Goal: Task Accomplishment & Management: Manage account settings

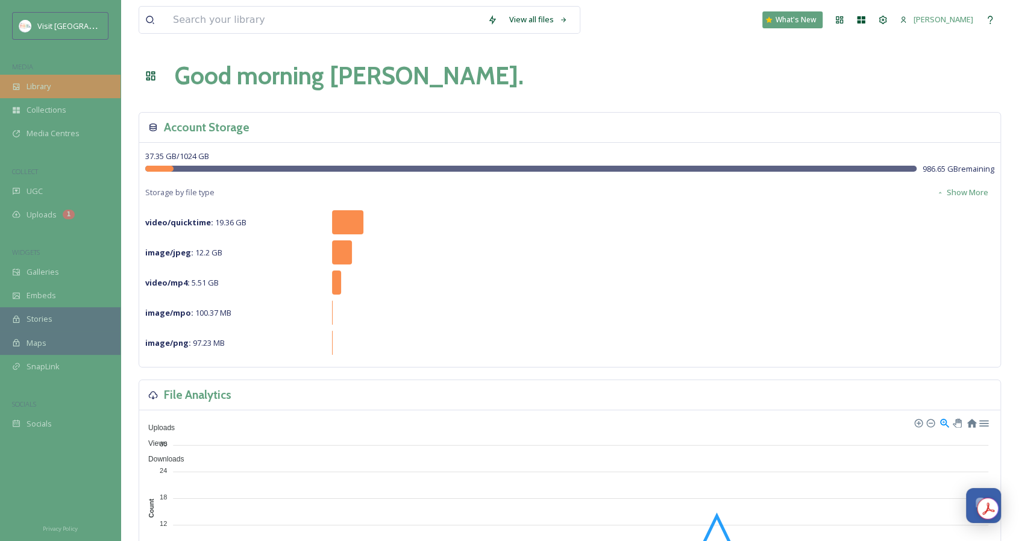
click at [89, 84] on div "Library" at bounding box center [60, 87] width 121 height 24
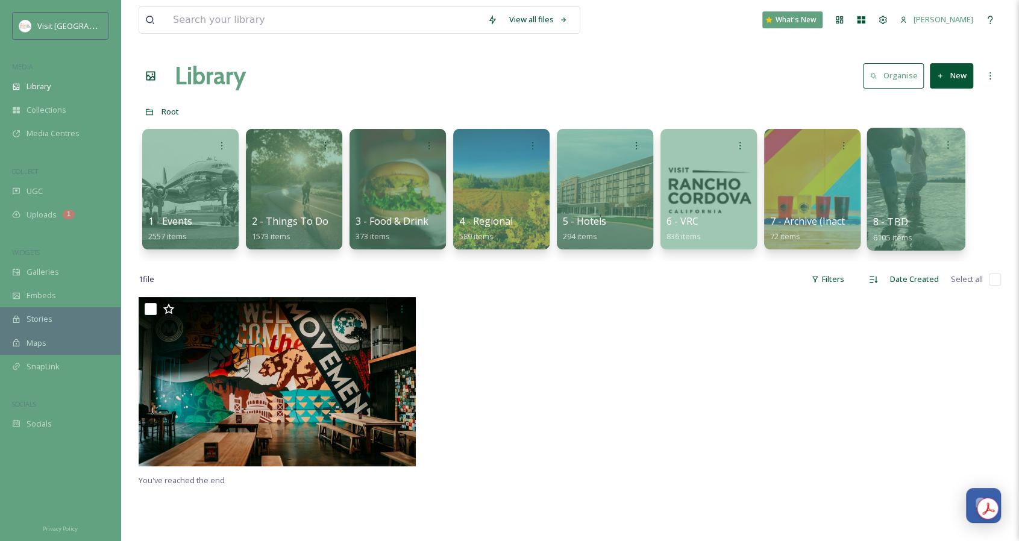
click at [917, 181] on div at bounding box center [916, 189] width 98 height 123
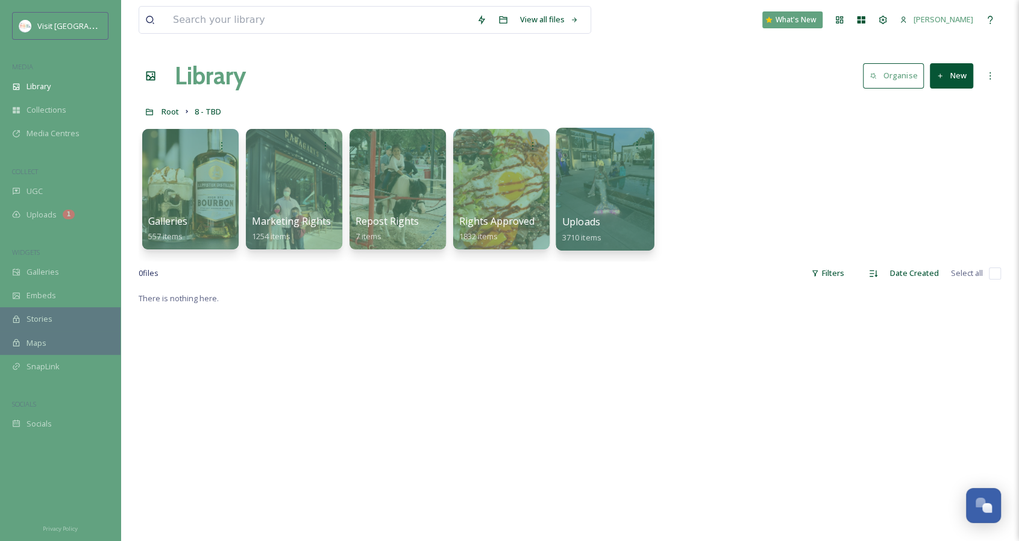
click at [585, 216] on span "Uploads" at bounding box center [581, 221] width 38 height 13
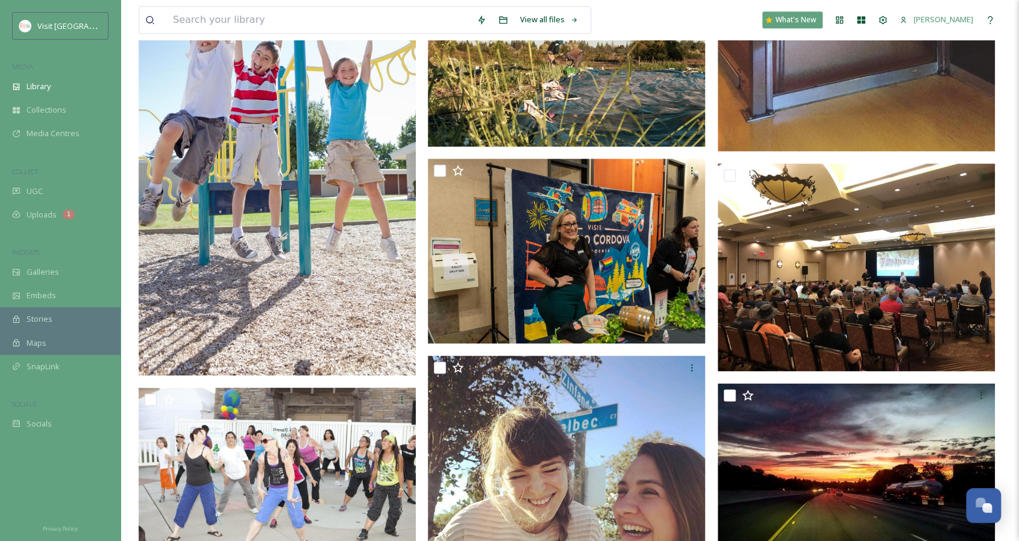
scroll to position [1266, 0]
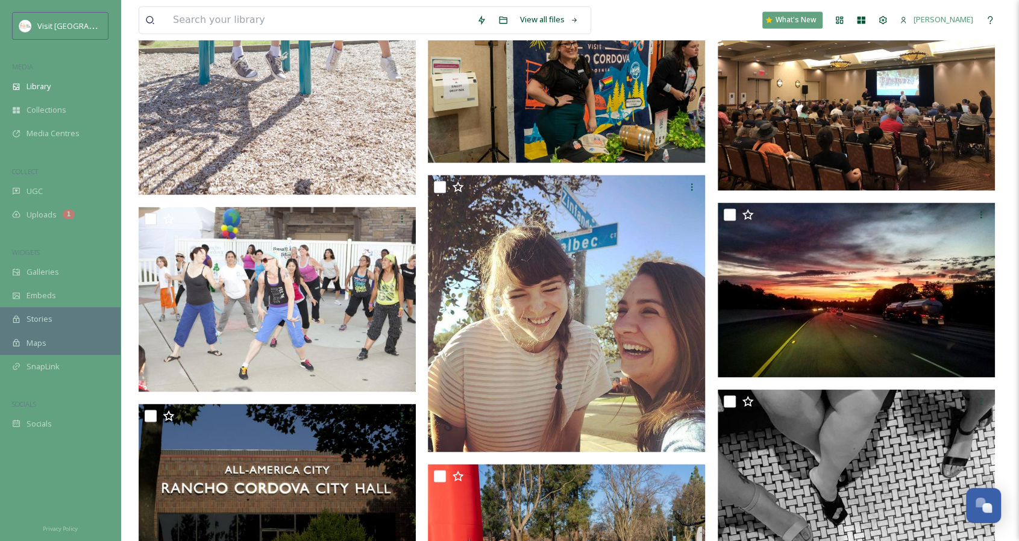
click at [586, 104] on img at bounding box center [566, 70] width 277 height 185
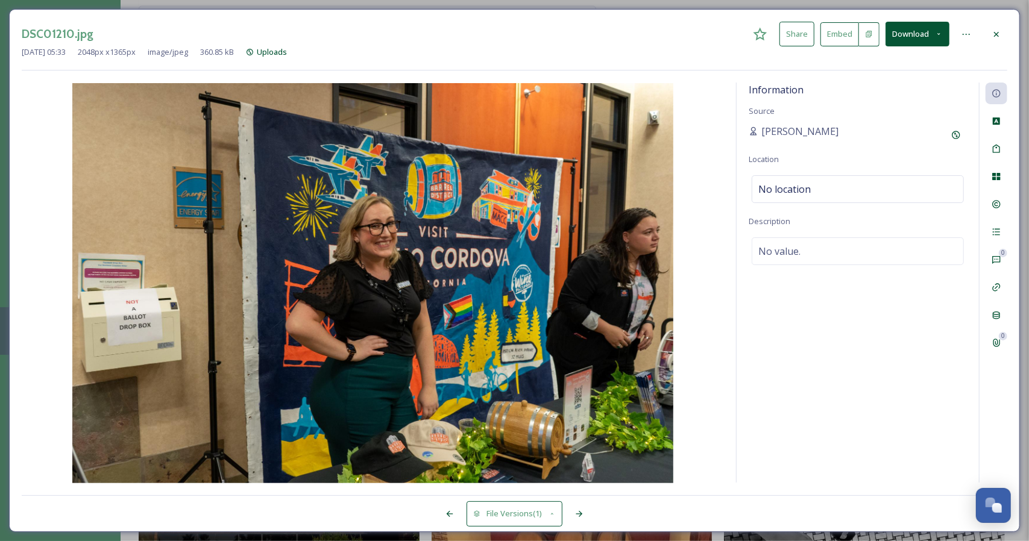
click at [997, 38] on icon at bounding box center [996, 35] width 10 height 10
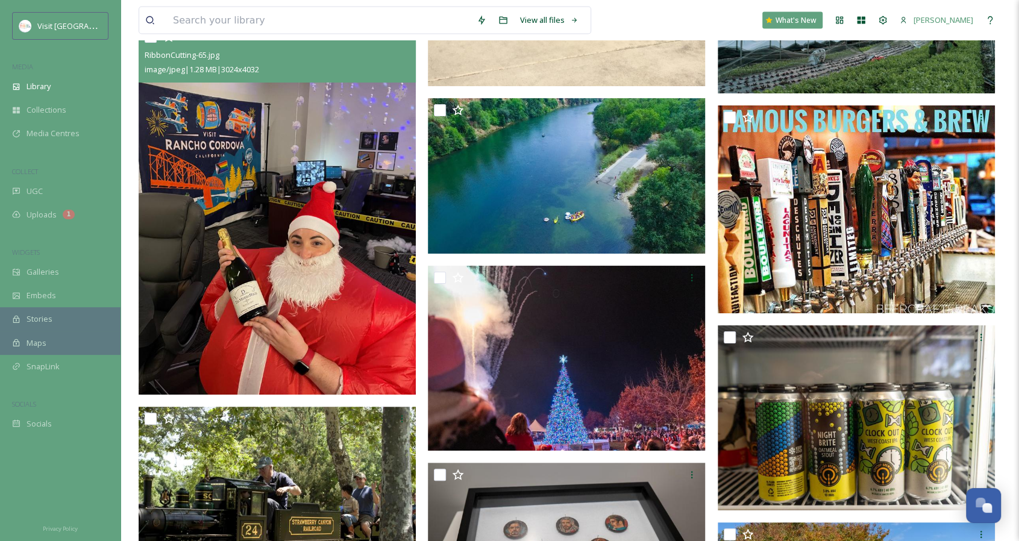
scroll to position [4460, 0]
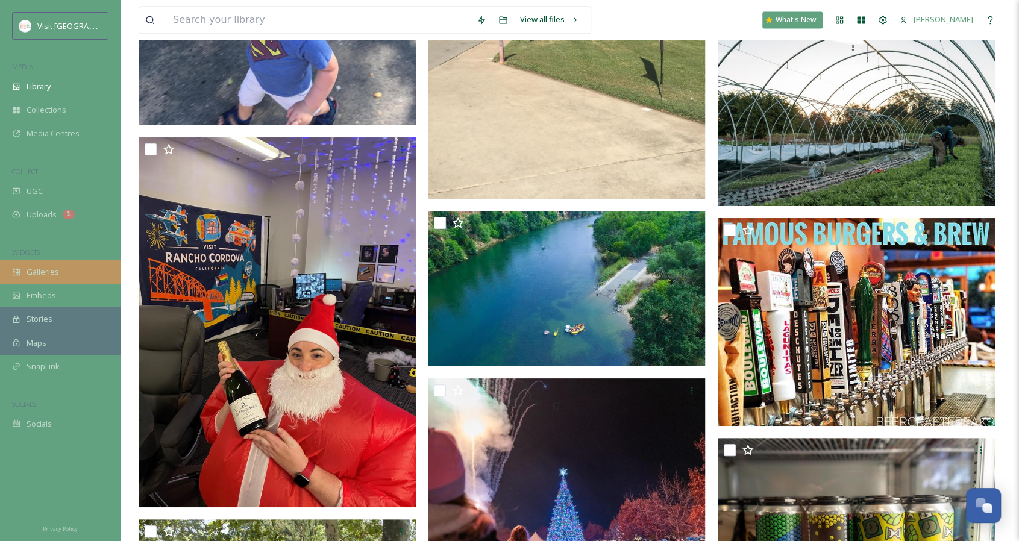
click at [53, 269] on span "Galleries" at bounding box center [43, 271] width 33 height 11
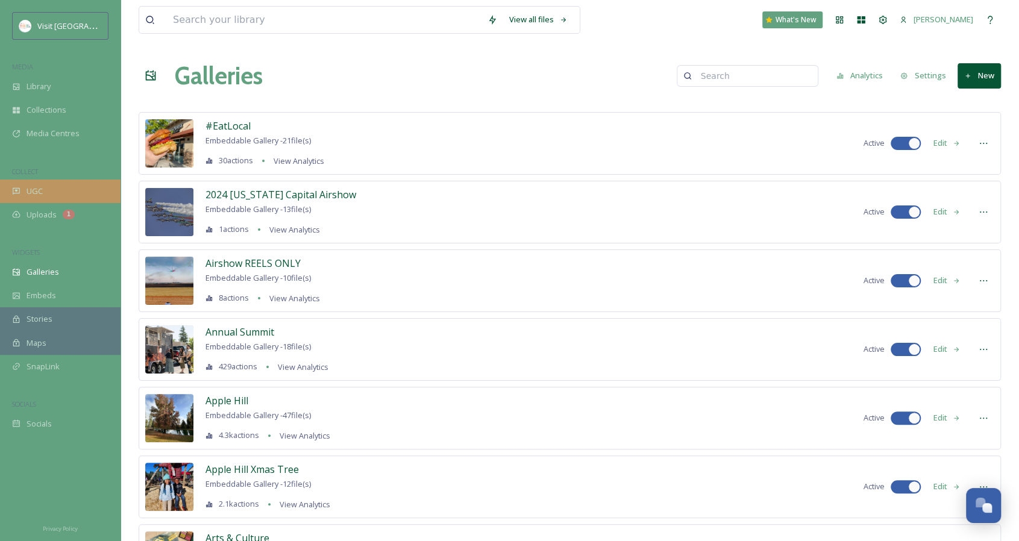
click at [89, 184] on div "UGC" at bounding box center [60, 192] width 121 height 24
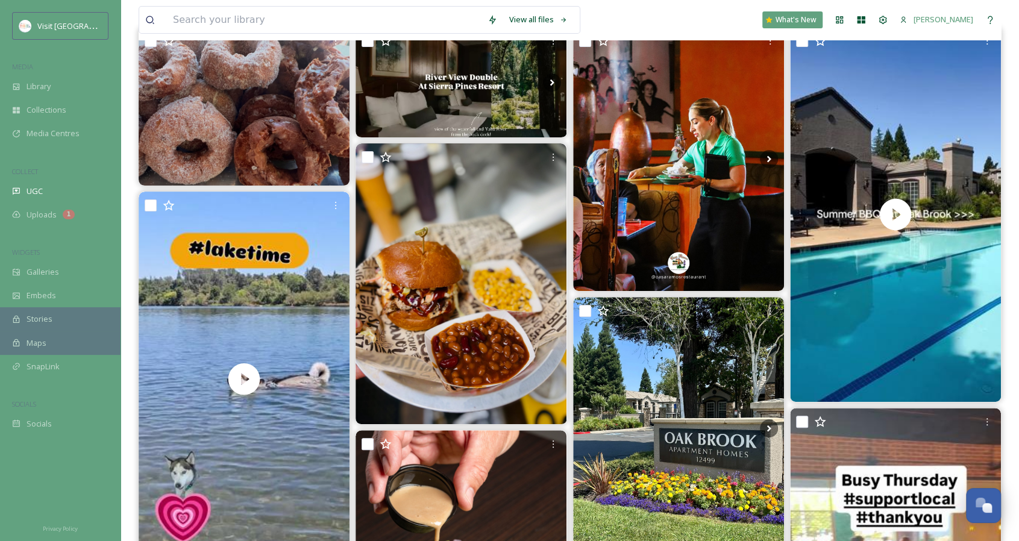
scroll to position [181, 0]
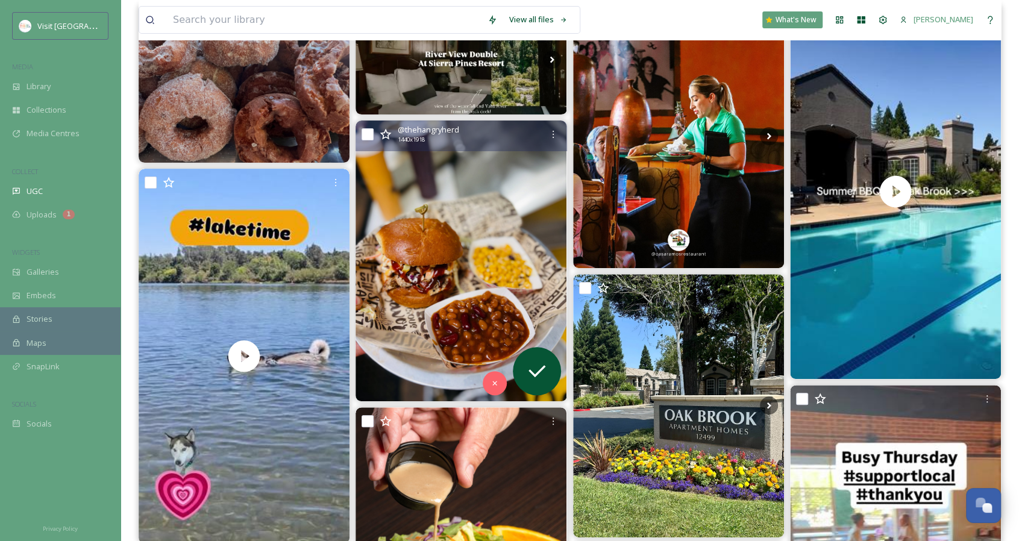
click at [534, 201] on img at bounding box center [461, 261] width 211 height 281
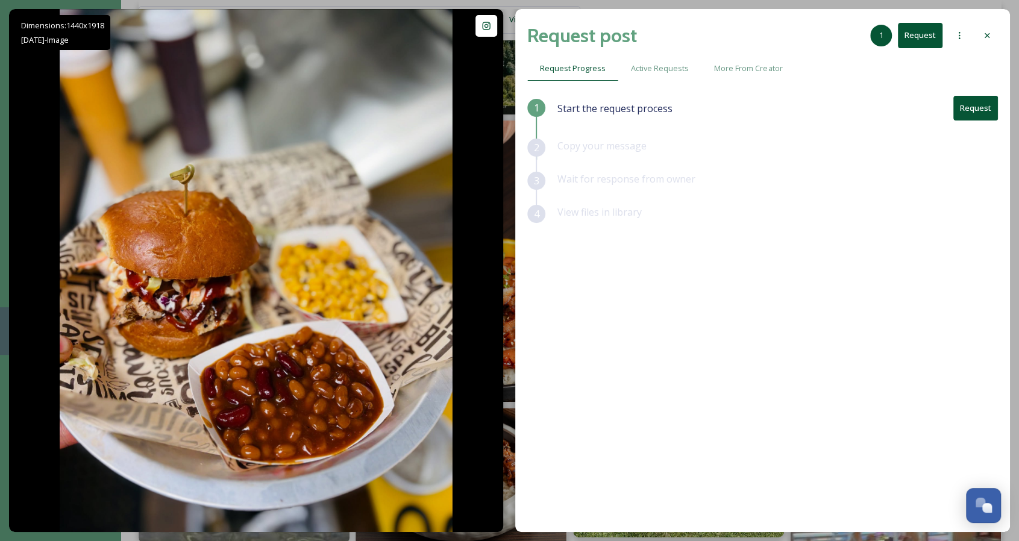
click at [991, 33] on icon at bounding box center [987, 36] width 10 height 10
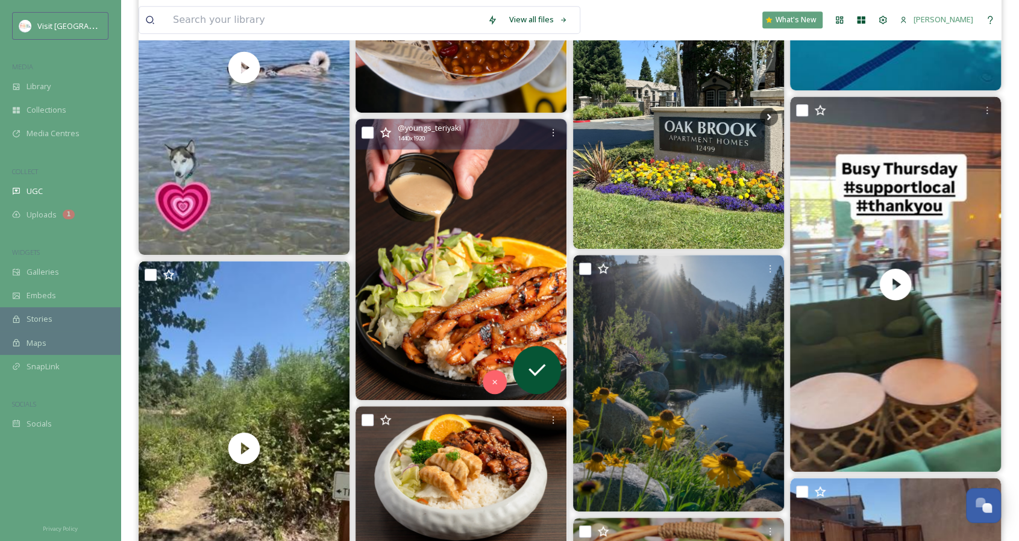
scroll to position [362, 0]
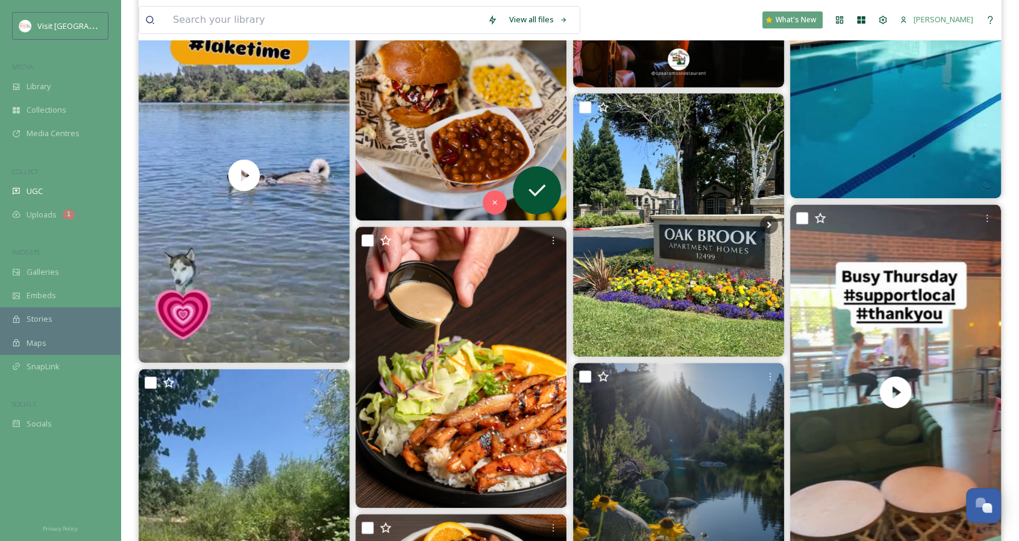
click at [503, 121] on img at bounding box center [461, 80] width 211 height 281
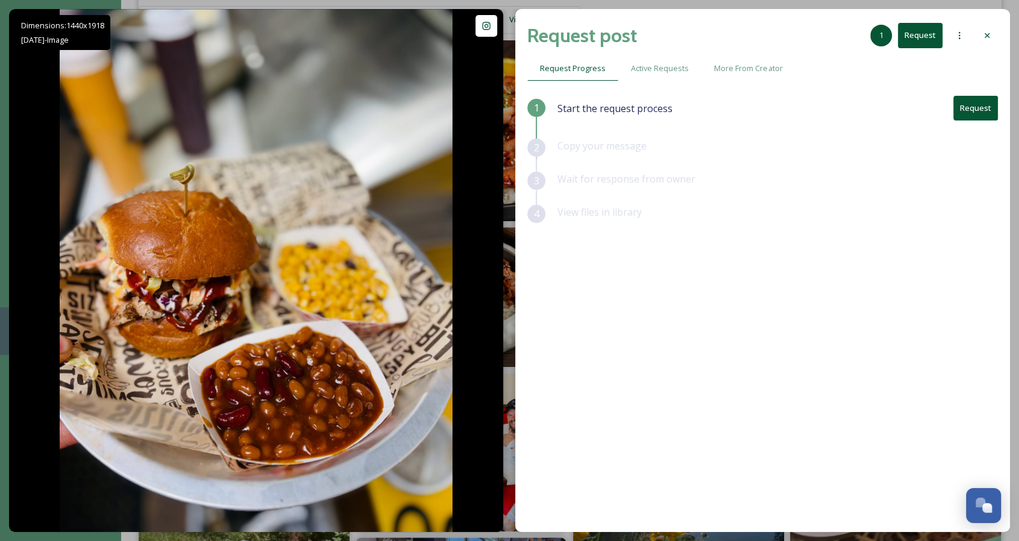
click at [957, 38] on icon at bounding box center [960, 36] width 10 height 10
click at [985, 39] on icon at bounding box center [987, 36] width 10 height 10
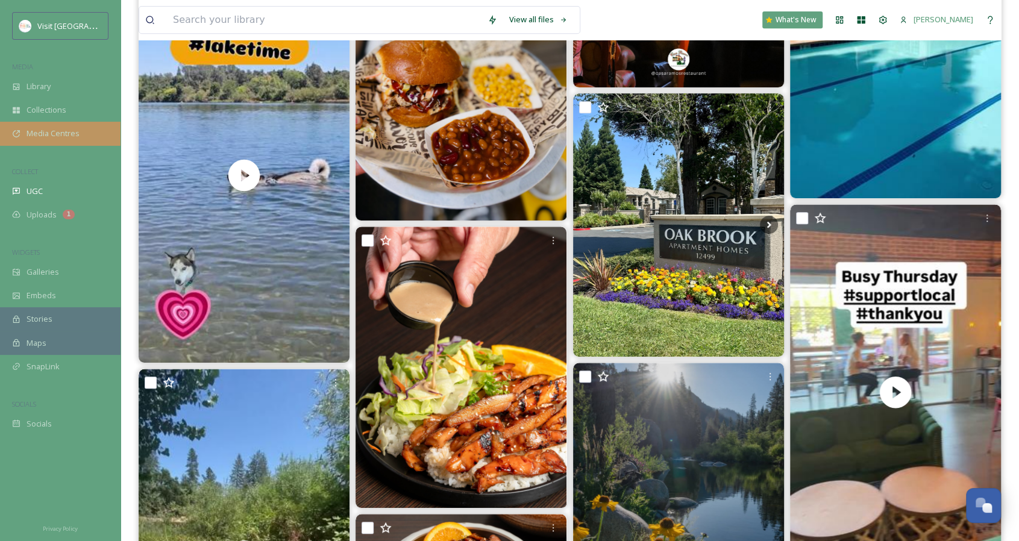
click at [61, 139] on div "Media Centres" at bounding box center [60, 134] width 121 height 24
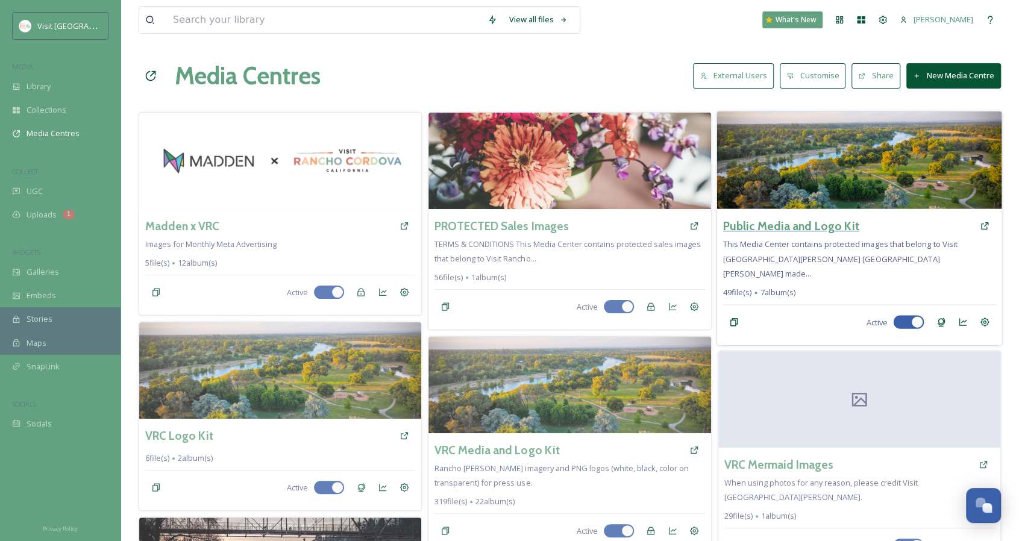
click at [808, 230] on h3 "Public Media and Logo Kit" at bounding box center [791, 225] width 136 height 17
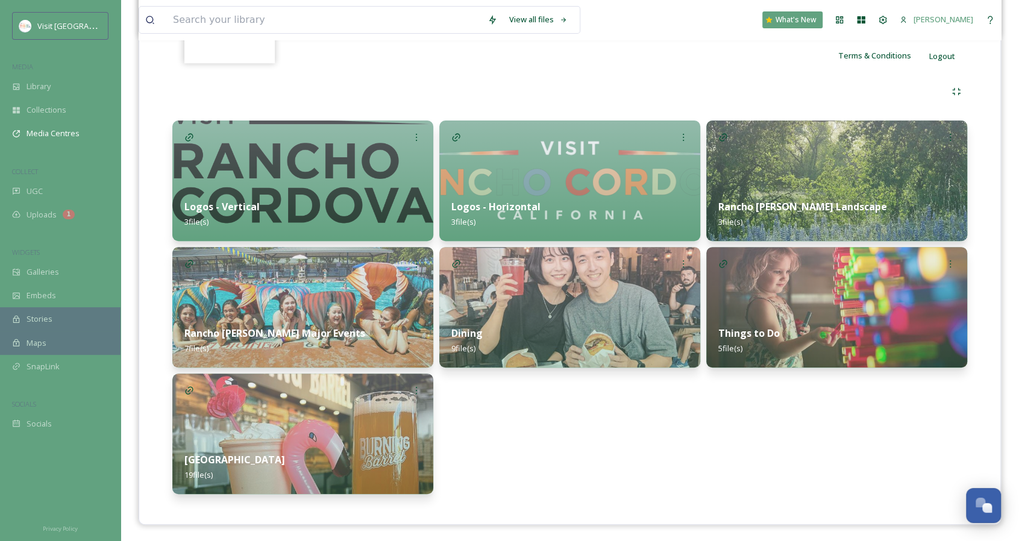
scroll to position [233, 0]
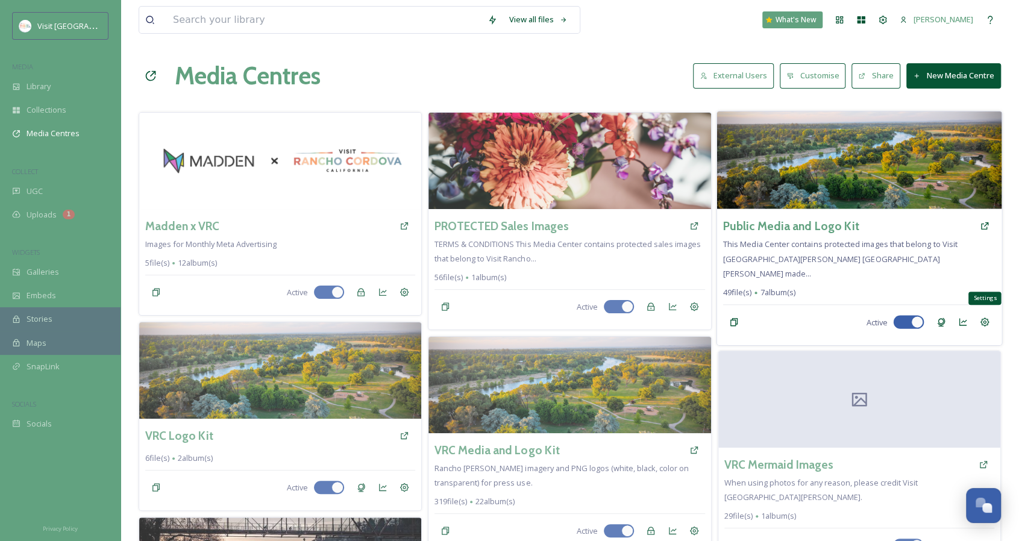
click at [987, 318] on icon at bounding box center [985, 322] width 9 height 9
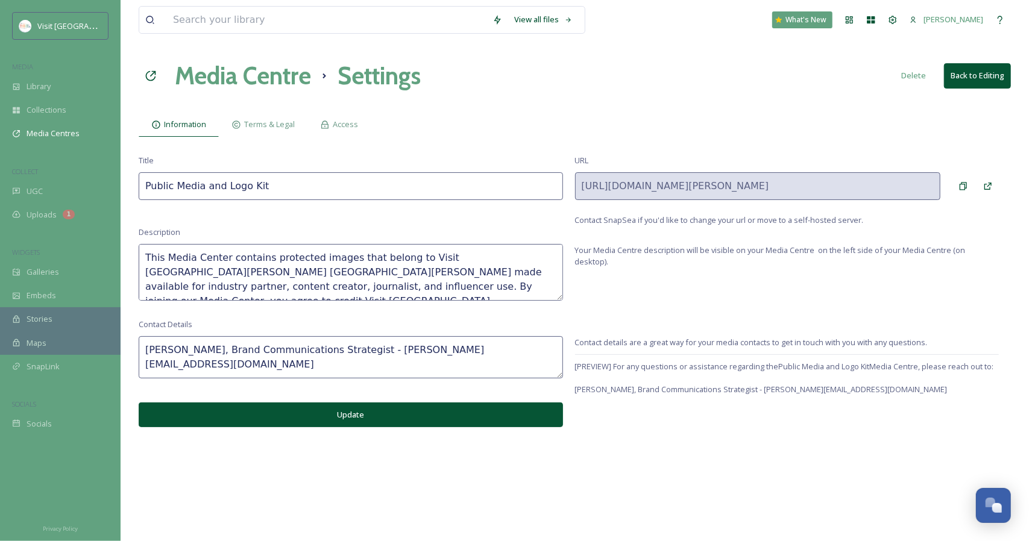
click at [918, 72] on button "Delete" at bounding box center [913, 76] width 37 height 24
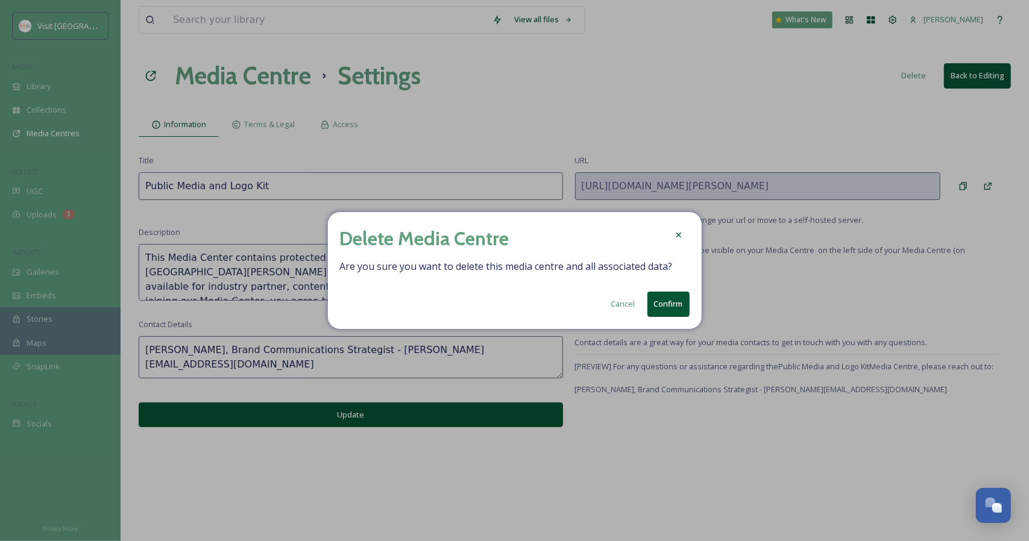
click at [664, 307] on button "Confirm" at bounding box center [668, 304] width 42 height 25
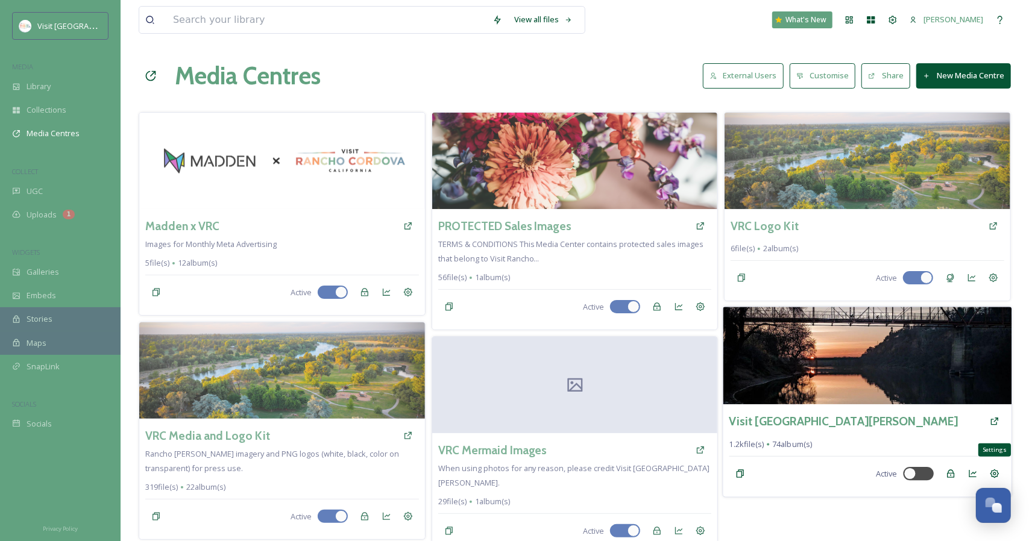
click at [996, 471] on icon at bounding box center [995, 474] width 10 height 10
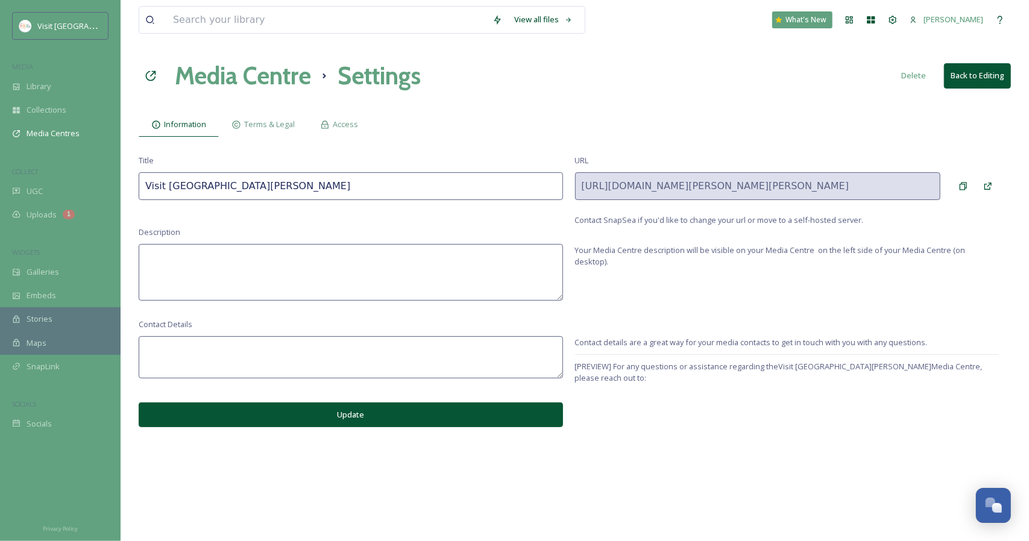
click at [207, 176] on input "Visit [GEOGRAPHIC_DATA][PERSON_NAME]" at bounding box center [351, 186] width 424 height 28
type input "OLD TRANSFER"
click at [967, 82] on button "Back to Editing" at bounding box center [977, 75] width 67 height 25
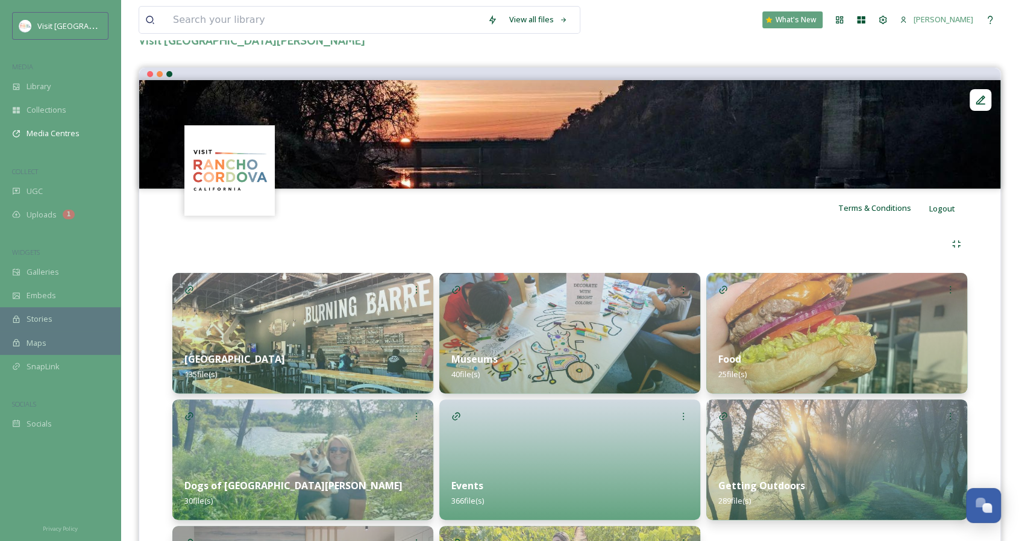
scroll to position [233, 0]
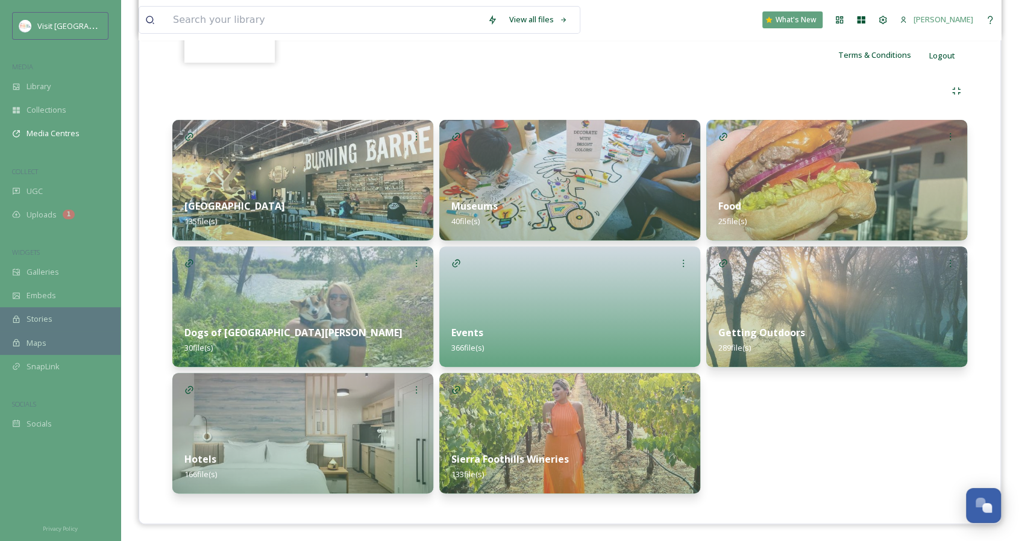
click at [574, 298] on div at bounding box center [569, 306] width 261 height 121
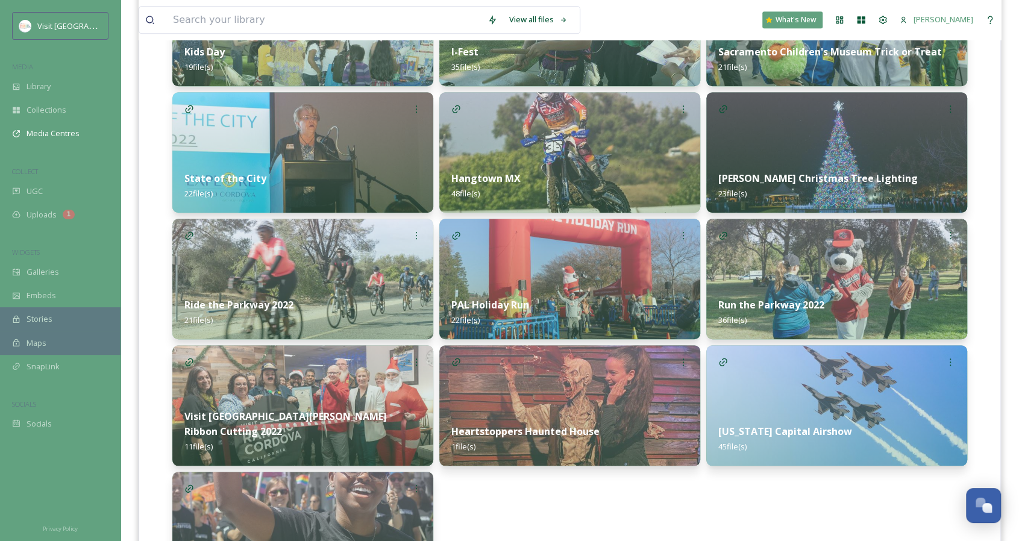
scroll to position [627, 0]
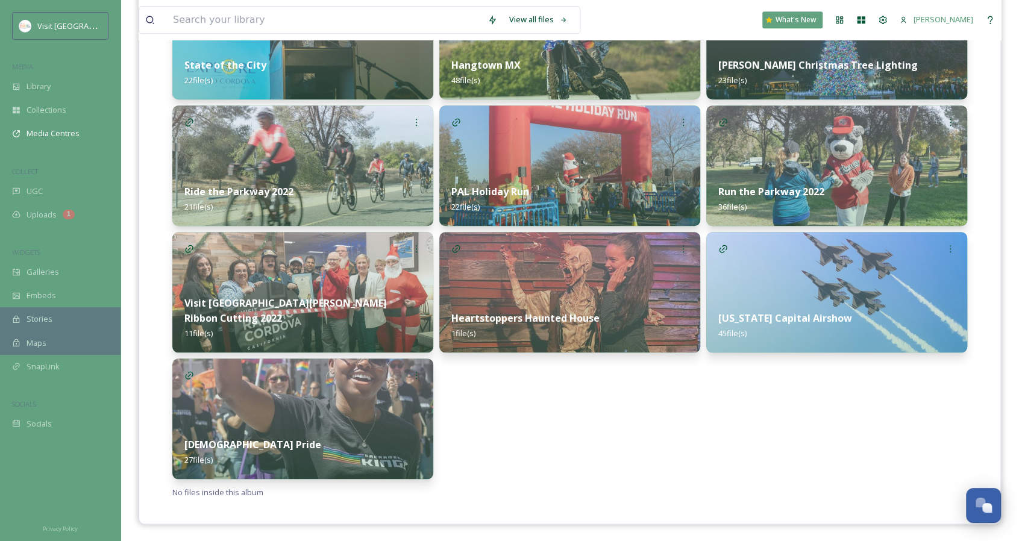
click at [381, 399] on img at bounding box center [302, 419] width 261 height 121
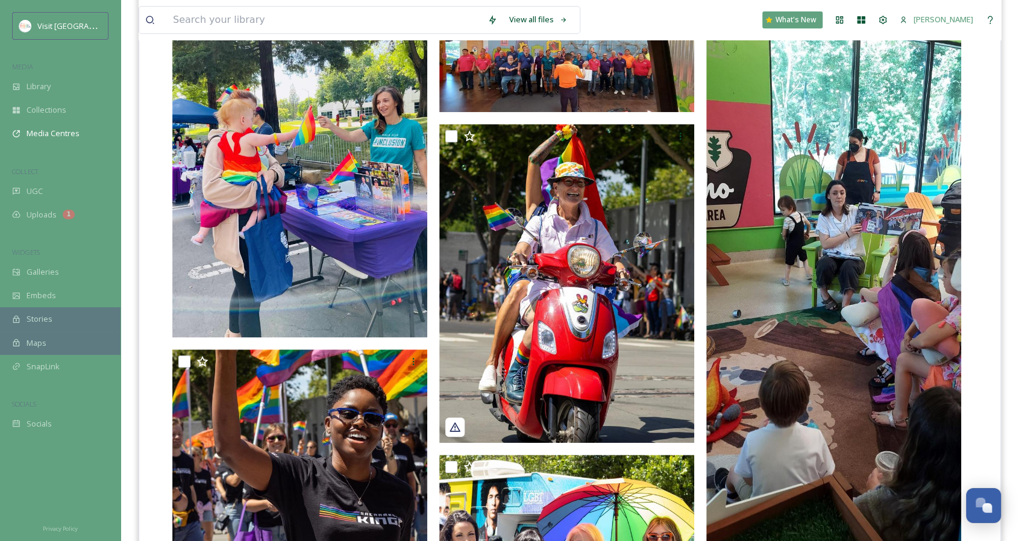
scroll to position [121, 0]
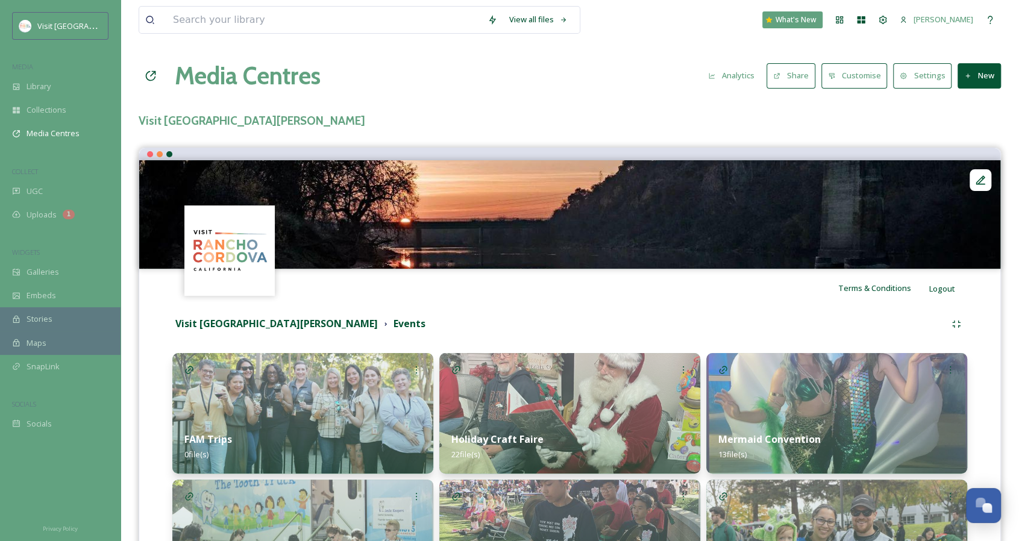
click at [208, 82] on h1 "Media Centres" at bounding box center [248, 76] width 146 height 36
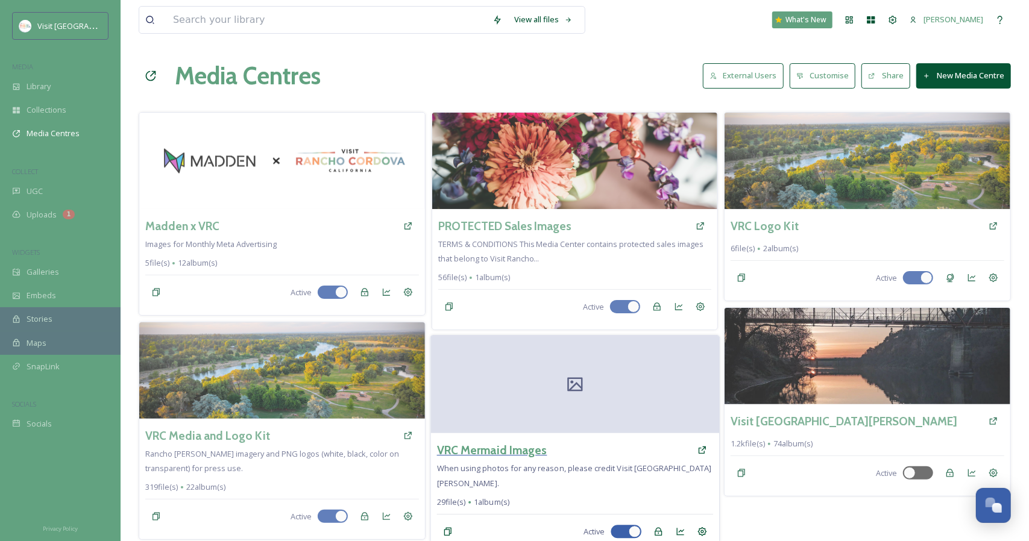
click at [482, 442] on h3 "VRC Mermaid Images" at bounding box center [491, 450] width 110 height 17
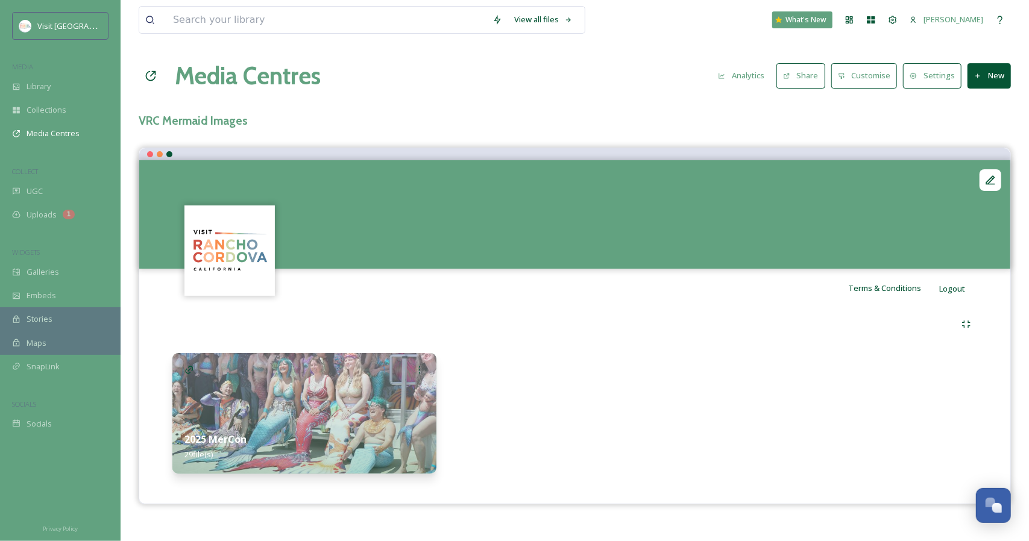
click at [239, 433] on strong "2025 MerCon" at bounding box center [215, 439] width 62 height 13
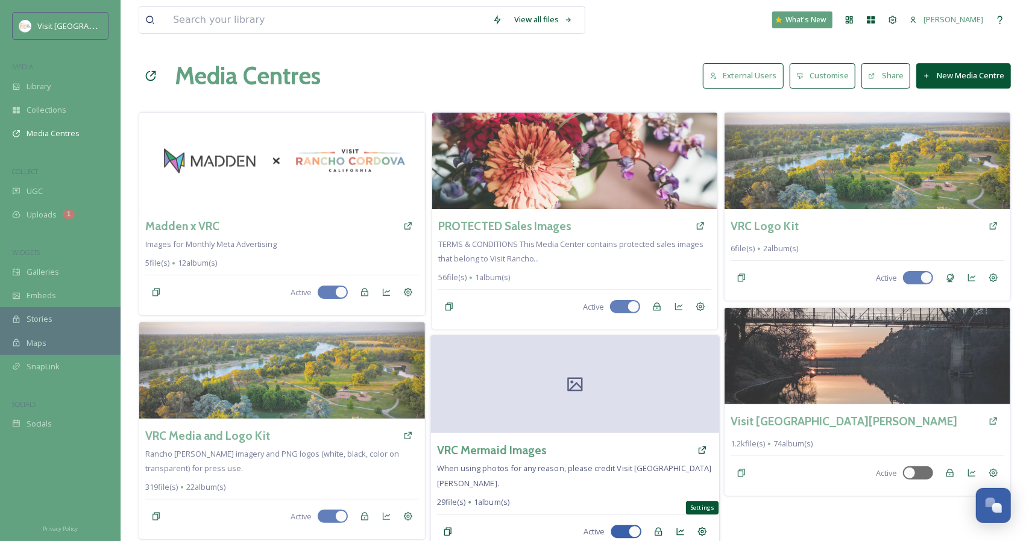
click at [702, 527] on icon at bounding box center [702, 532] width 10 height 10
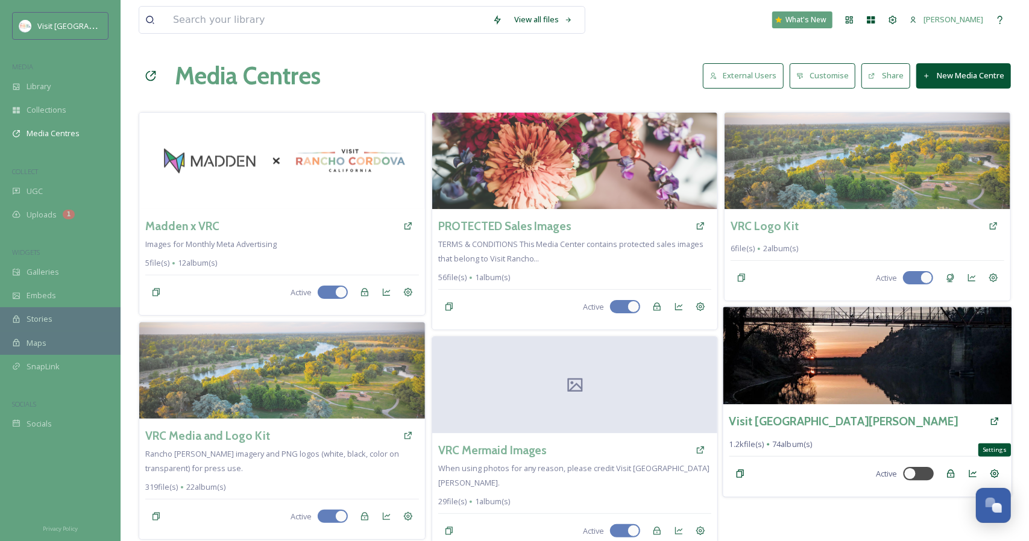
click at [994, 472] on icon at bounding box center [994, 473] width 9 height 9
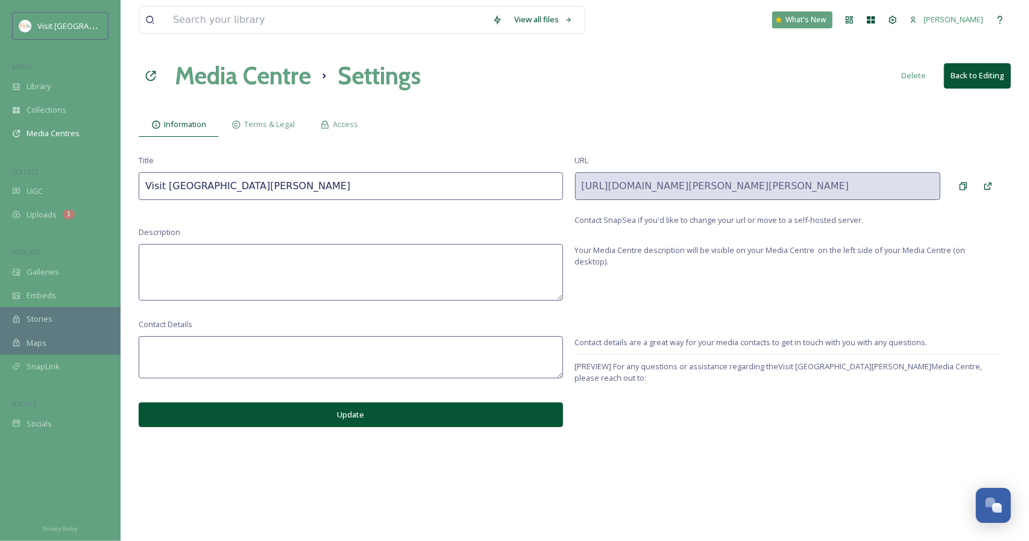
click at [281, 203] on div "Title Visit [GEOGRAPHIC_DATA][PERSON_NAME] URL [URL][DOMAIN_NAME][PERSON_NAME][…" at bounding box center [575, 190] width 872 height 71
click at [265, 191] on input "Visit [GEOGRAPHIC_DATA][PERSON_NAME]" at bounding box center [351, 186] width 424 height 28
drag, startPoint x: 165, startPoint y: 186, endPoint x: 292, endPoint y: 182, distance: 126.6
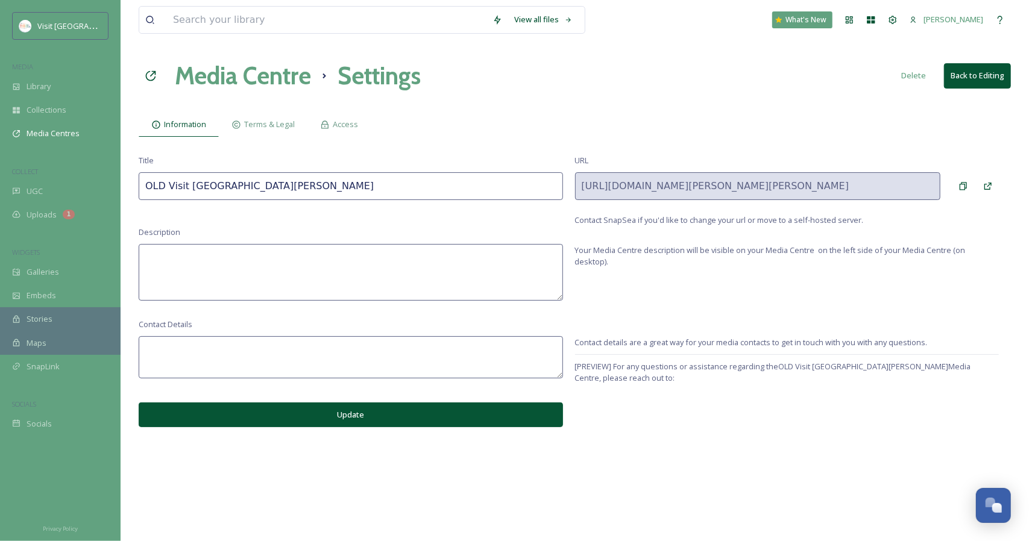
click at [292, 182] on input "OLD Visit [GEOGRAPHIC_DATA][PERSON_NAME]" at bounding box center [351, 186] width 424 height 28
type input "OLD DO NOT USE"
click at [570, 113] on div "Information Terms & Legal Access" at bounding box center [575, 124] width 872 height 25
click at [480, 404] on button "Update" at bounding box center [351, 415] width 424 height 25
click at [231, 409] on button "Update" at bounding box center [351, 415] width 424 height 25
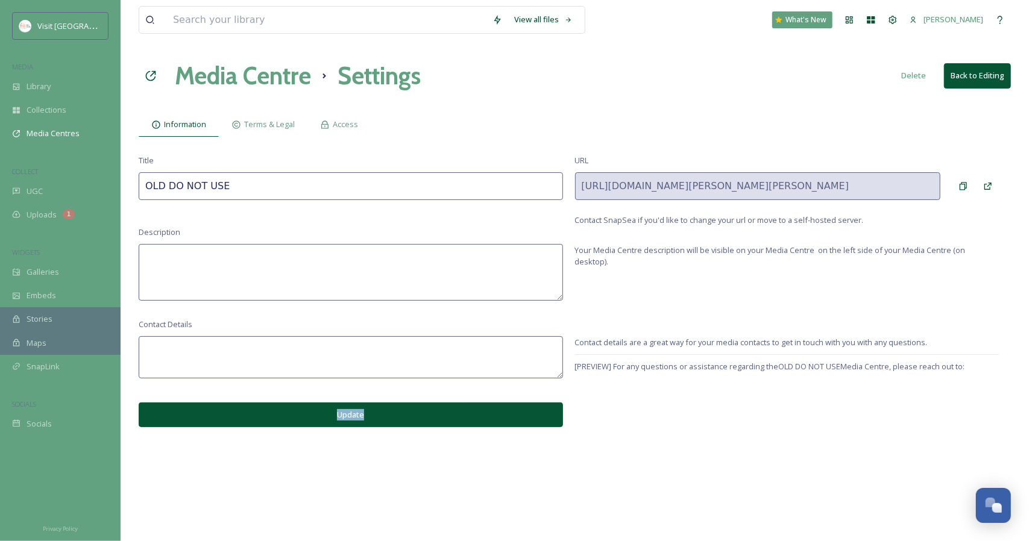
drag, startPoint x: 374, startPoint y: 453, endPoint x: 295, endPoint y: 500, distance: 91.7
click at [295, 500] on div "View all files What's New [PERSON_NAME] Media Centre Settings Delete Back to Ed…" at bounding box center [575, 270] width 908 height 541
click at [64, 223] on div "Uploads 1" at bounding box center [60, 215] width 121 height 24
